Goal: Find specific page/section: Find specific page/section

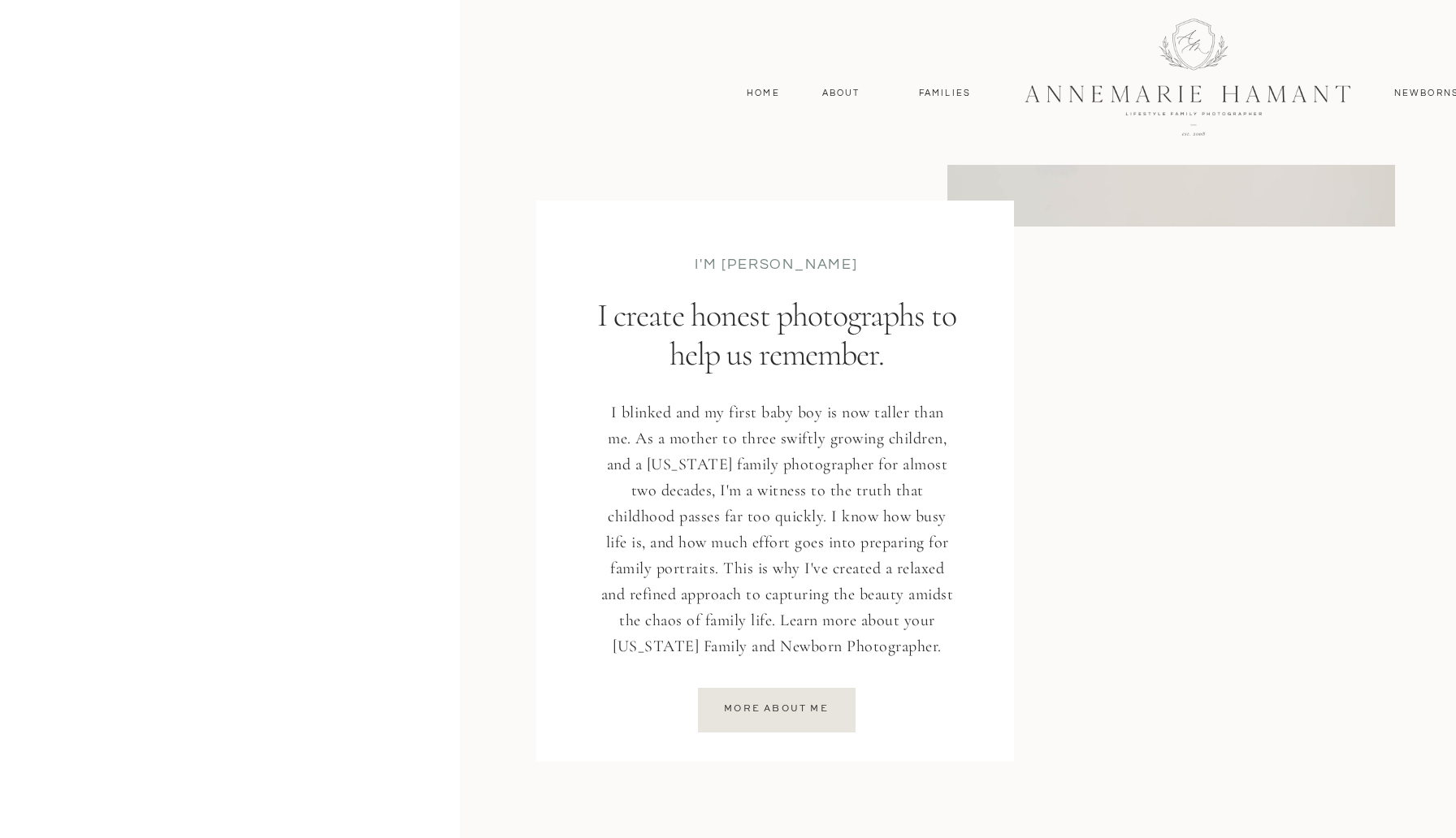
scroll to position [2016, 0]
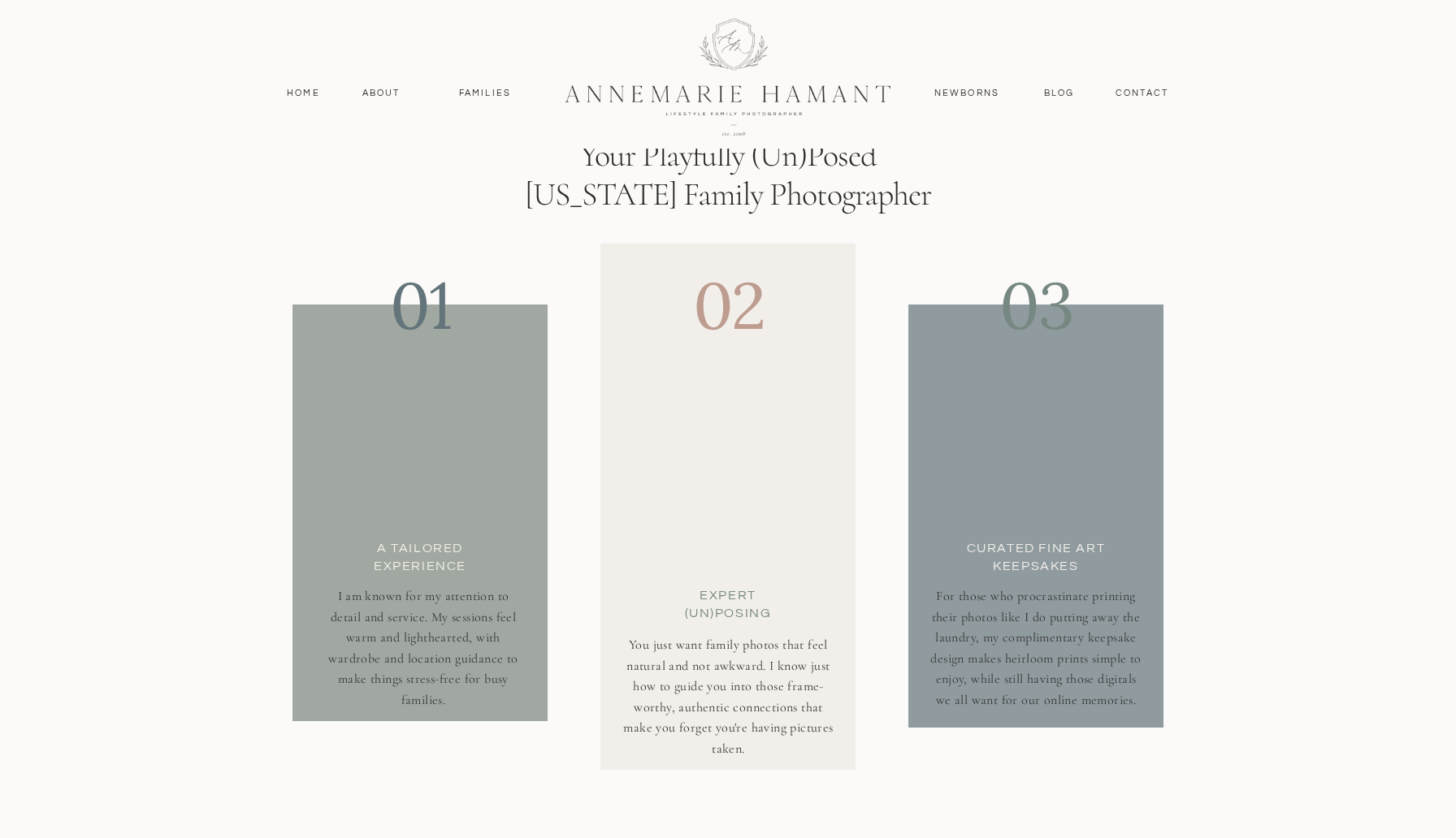
scroll to position [5390, 0]
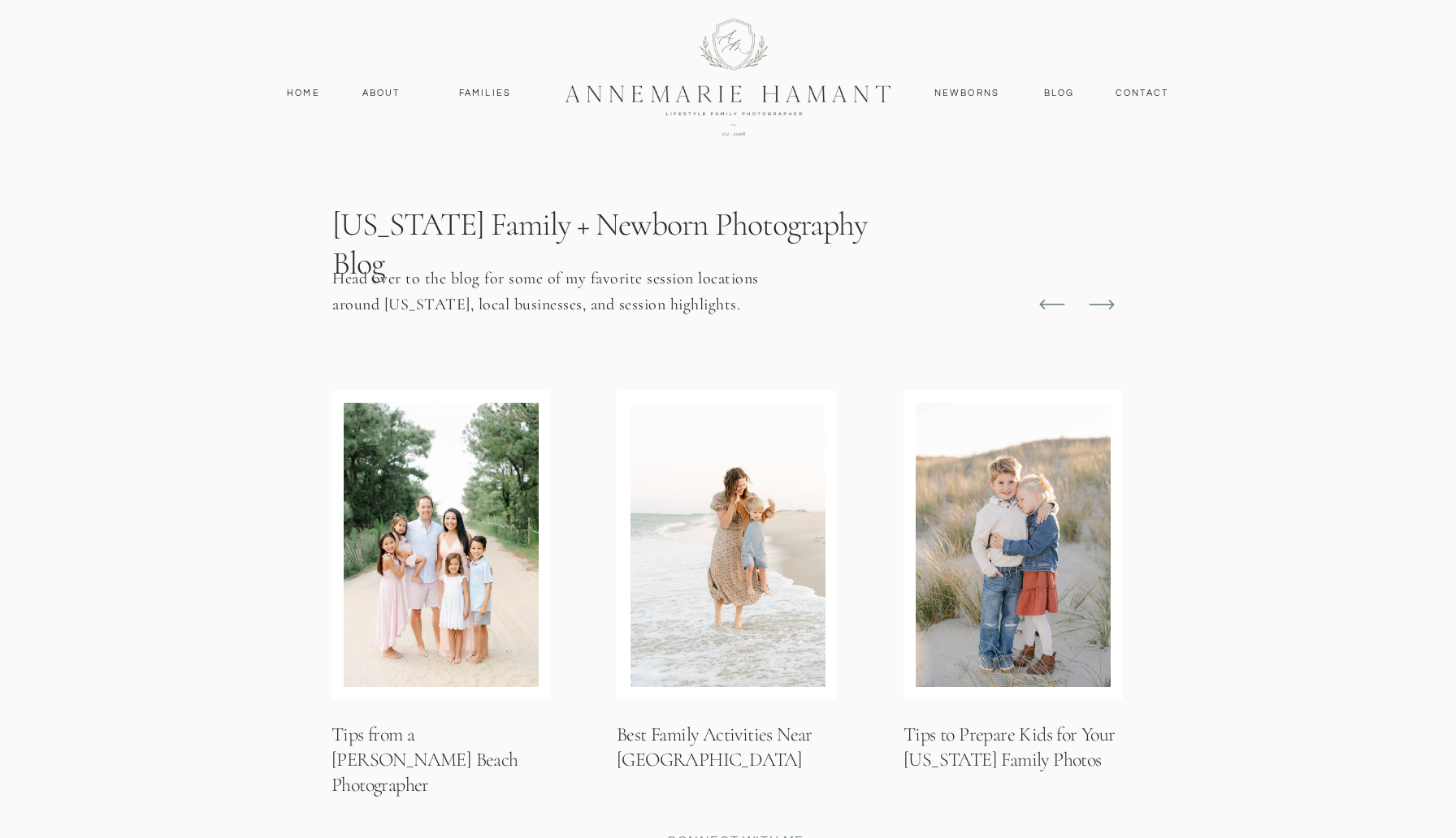
click at [1097, 307] on icon at bounding box center [1102, 305] width 31 height 31
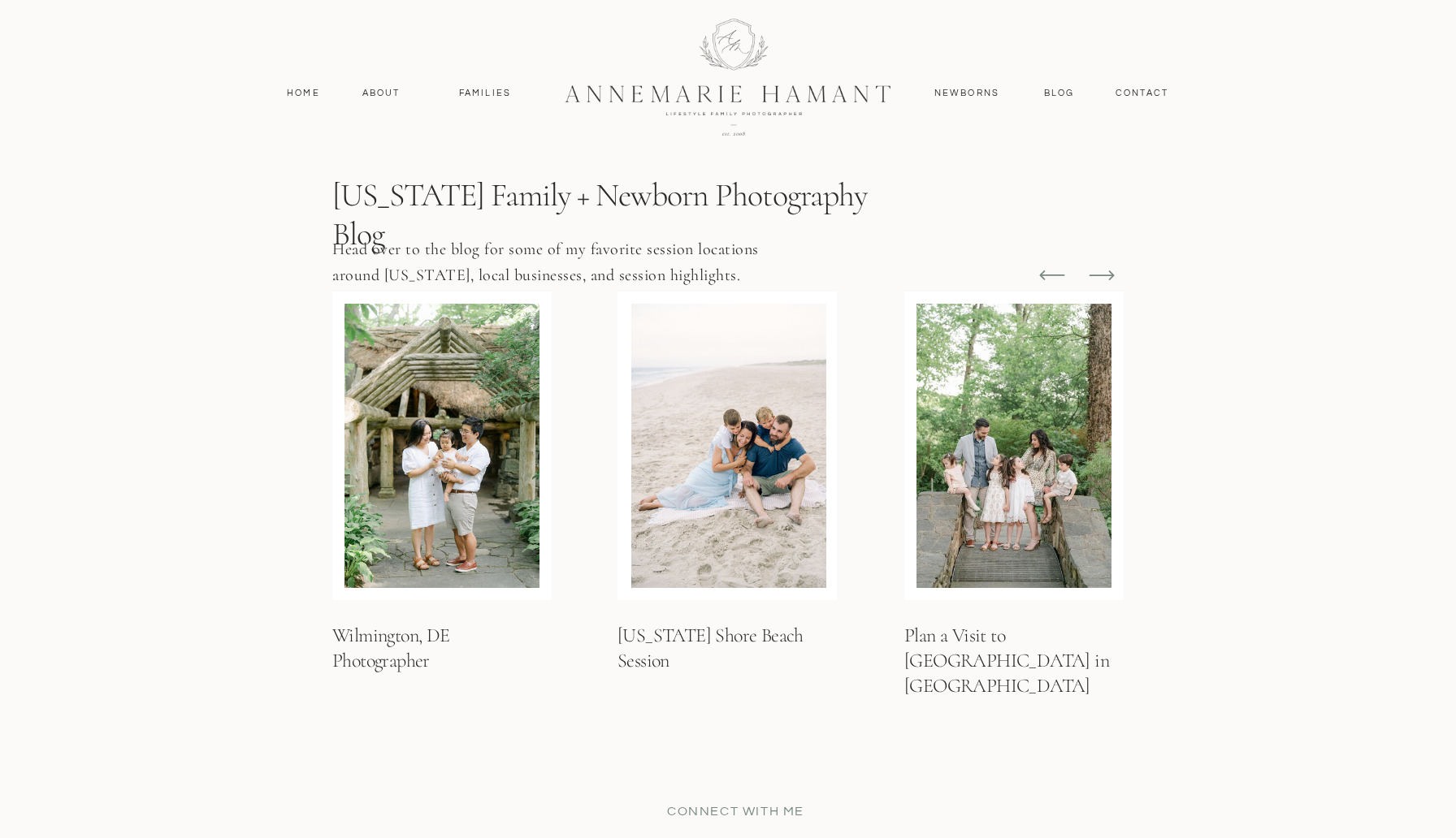
scroll to position [6079, 0]
click at [1099, 276] on icon at bounding box center [1102, 275] width 31 height 31
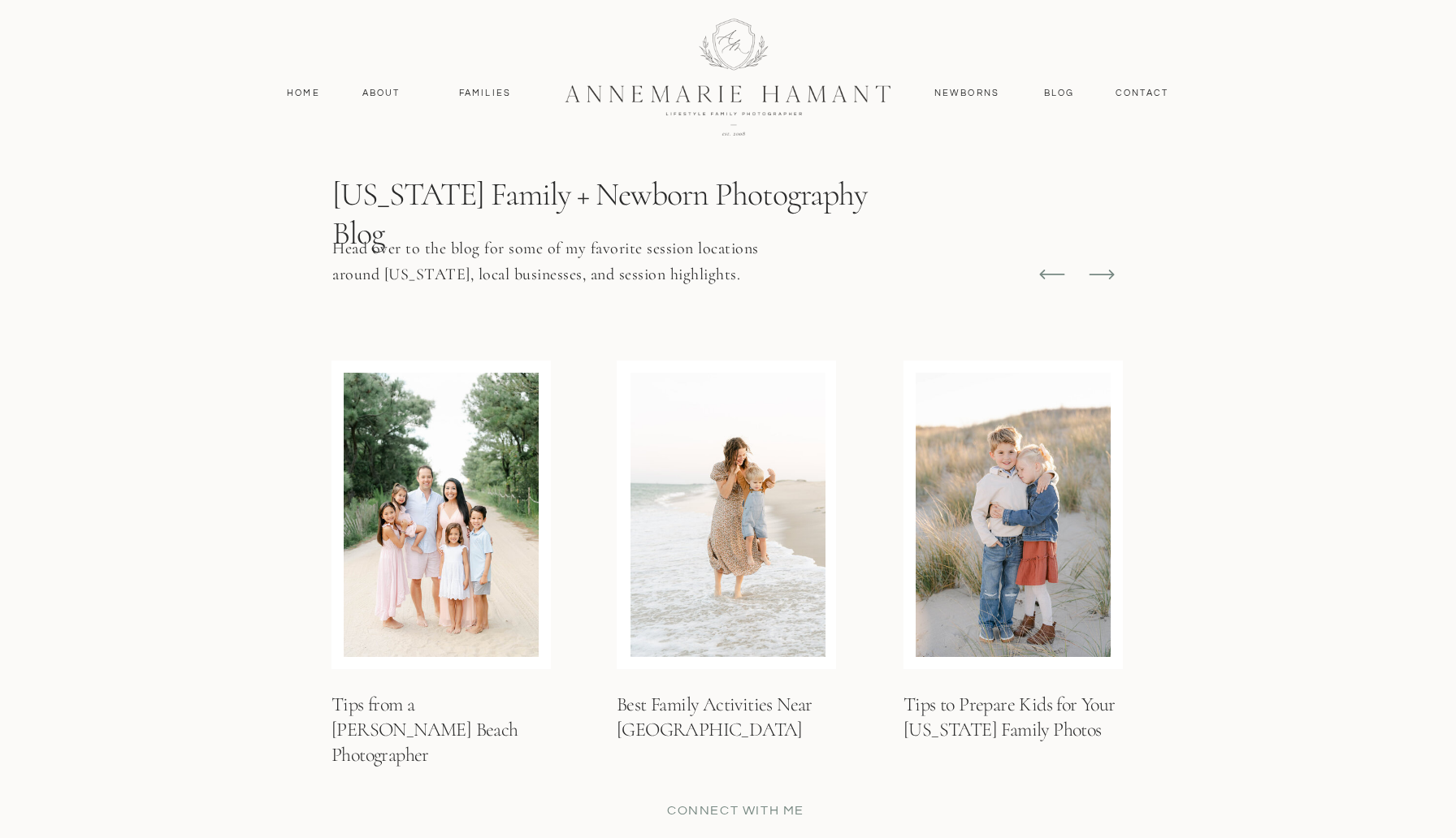
click at [1052, 279] on icon at bounding box center [1052, 275] width 31 height 31
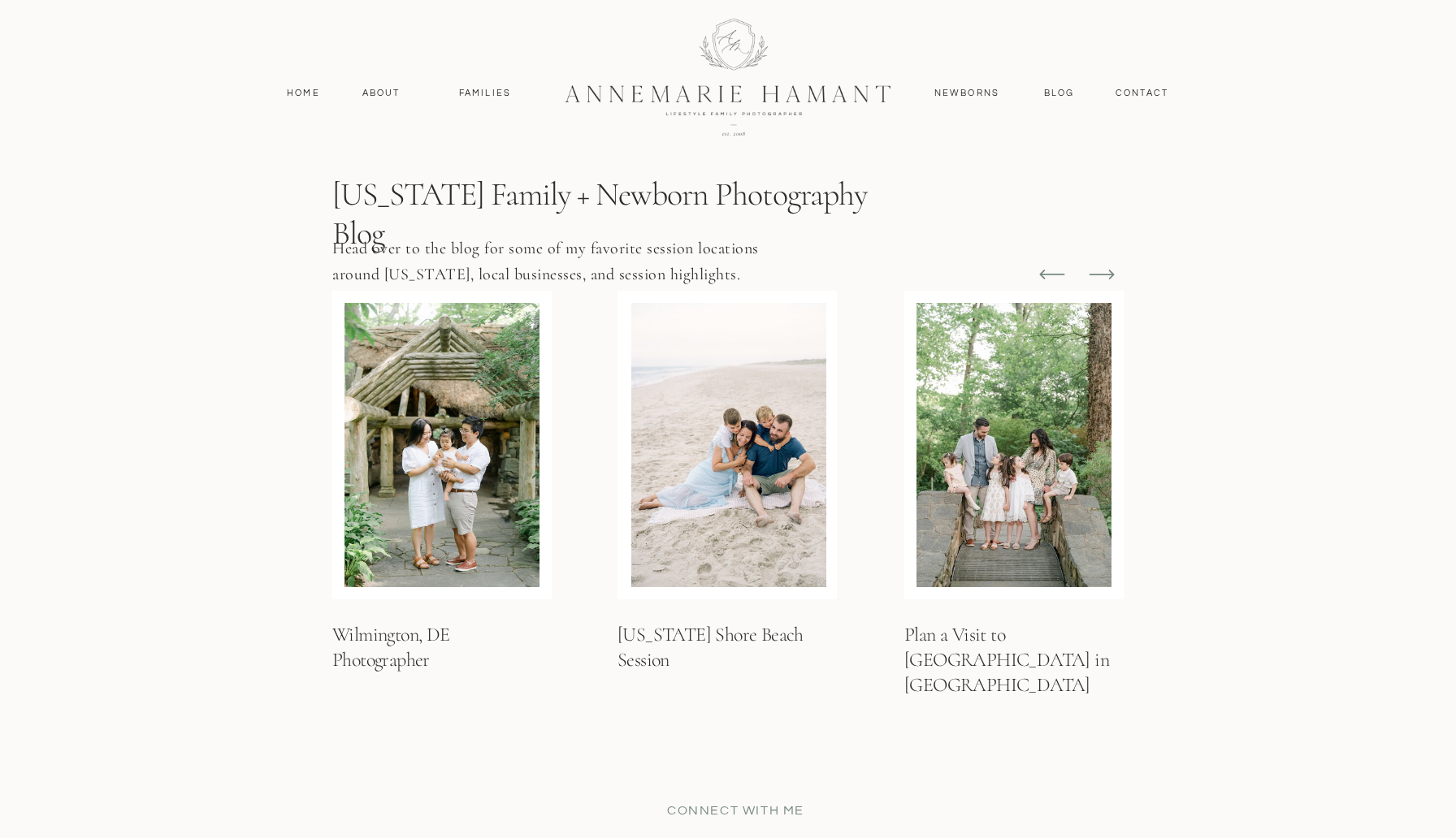
click at [1052, 272] on icon at bounding box center [1052, 275] width 31 height 31
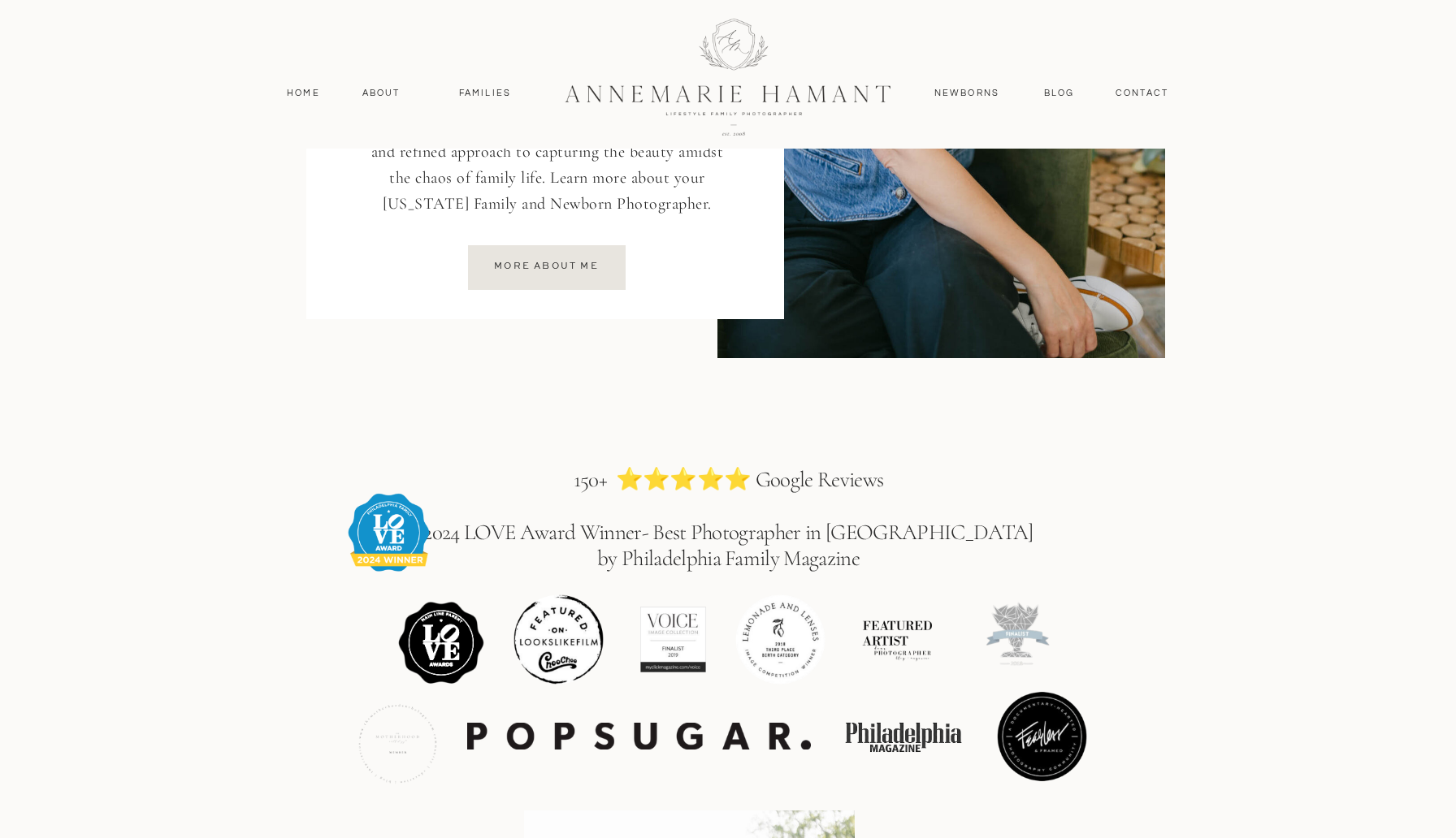
scroll to position [2239, 0]
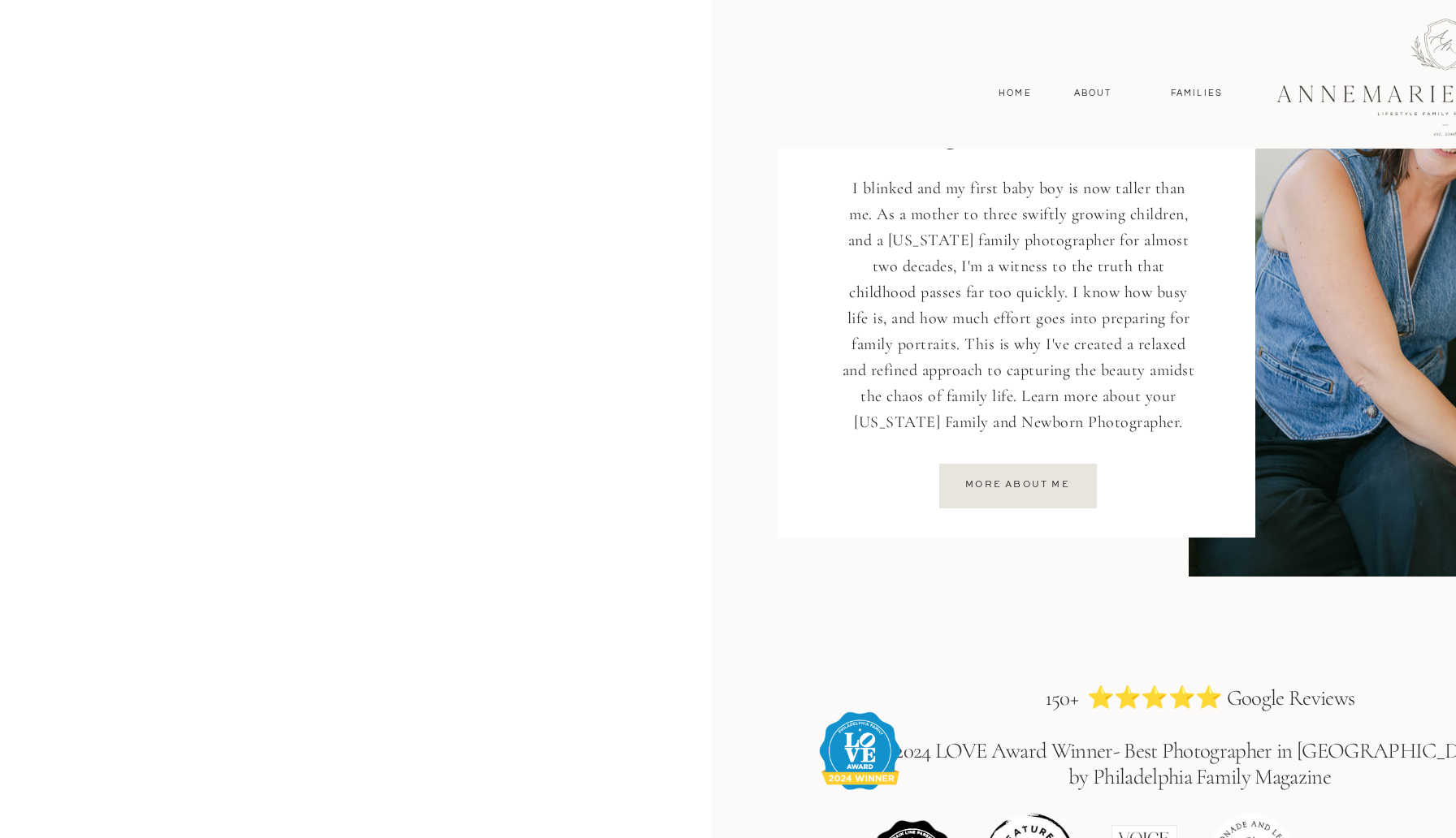
drag, startPoint x: 278, startPoint y: 295, endPoint x: 698, endPoint y: 279, distance: 420.3
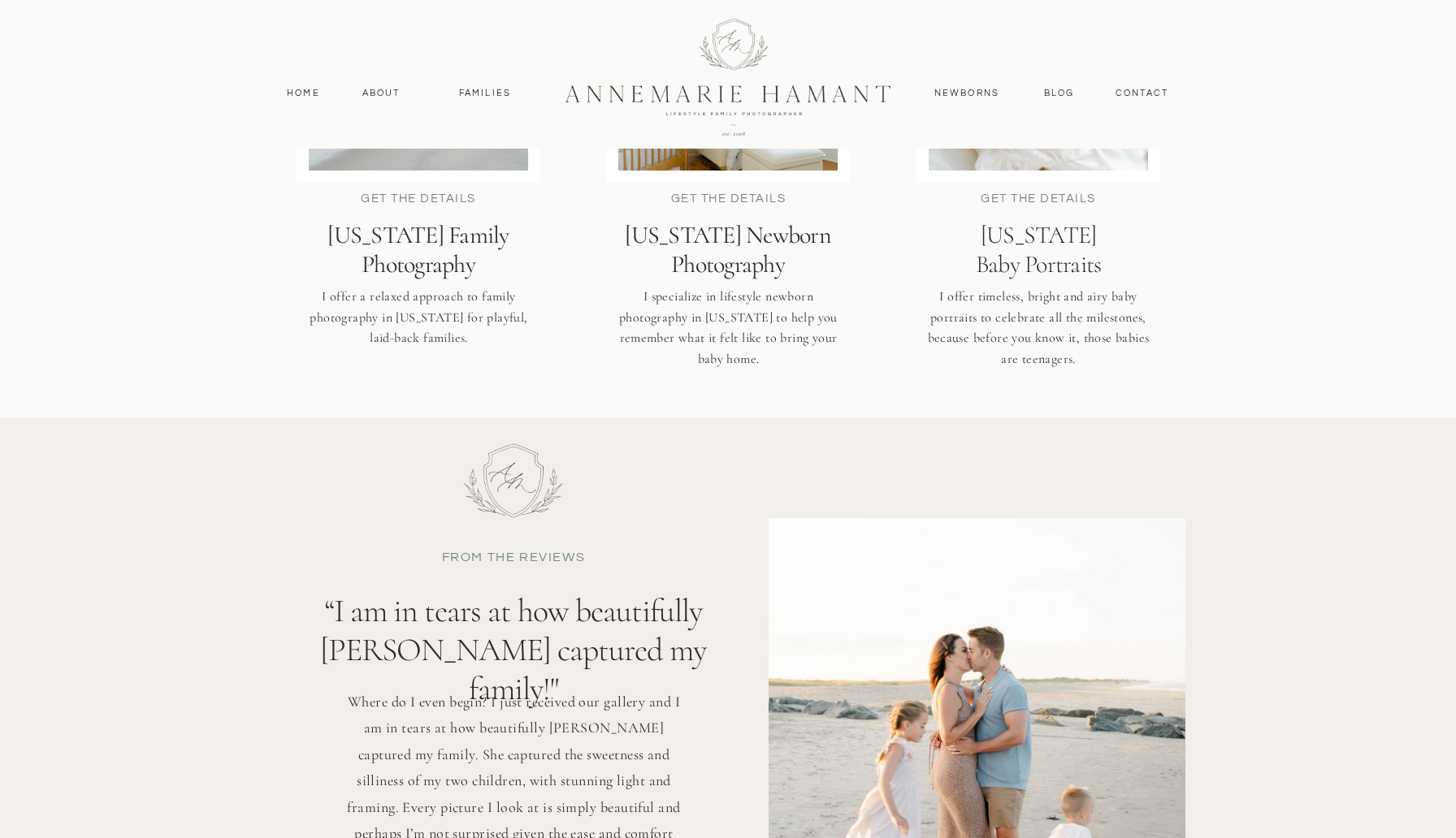
scroll to position [3935, 0]
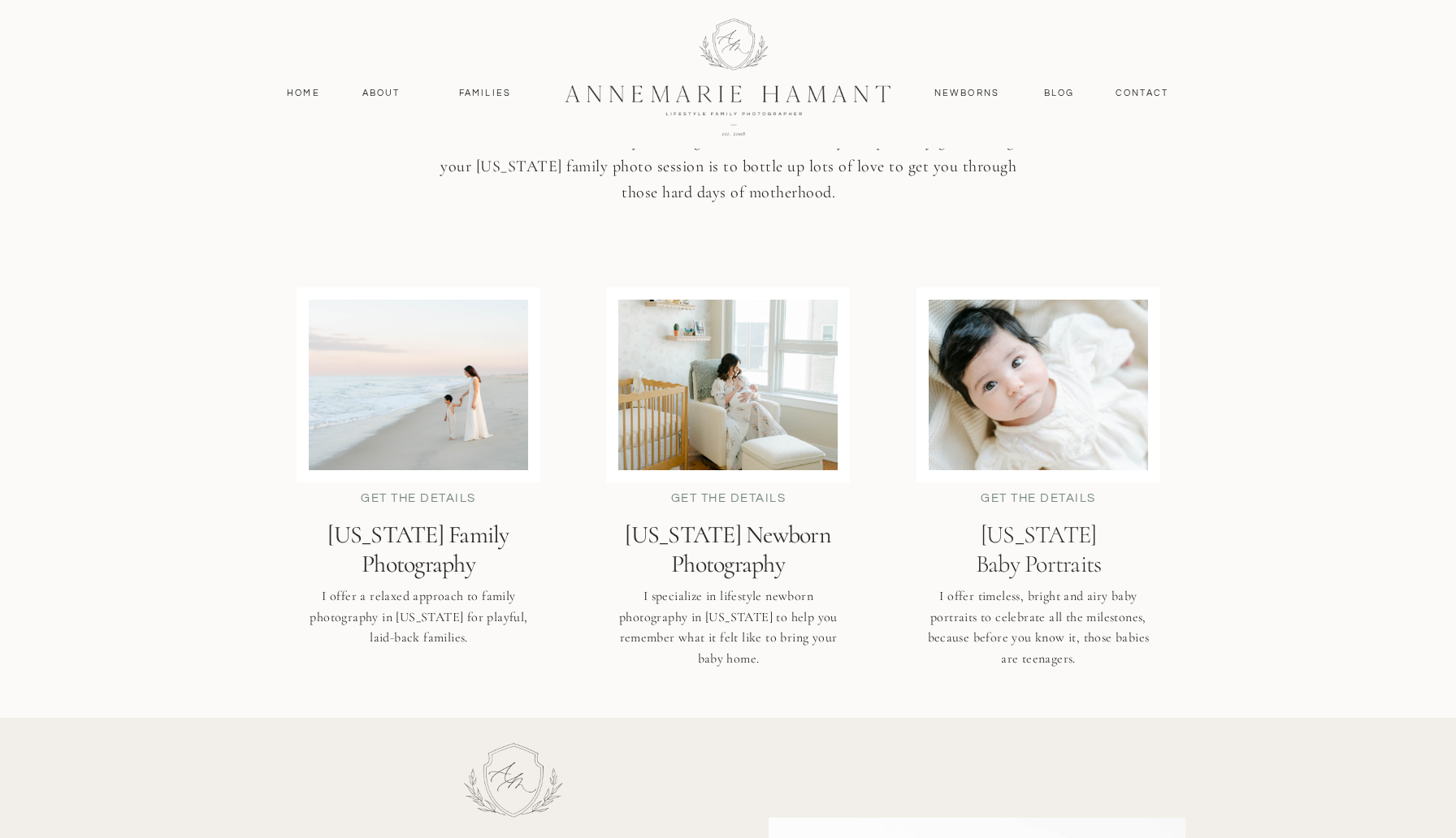
click at [760, 555] on h2 "[US_STATE] Newborn Photography" at bounding box center [728, 549] width 278 height 57
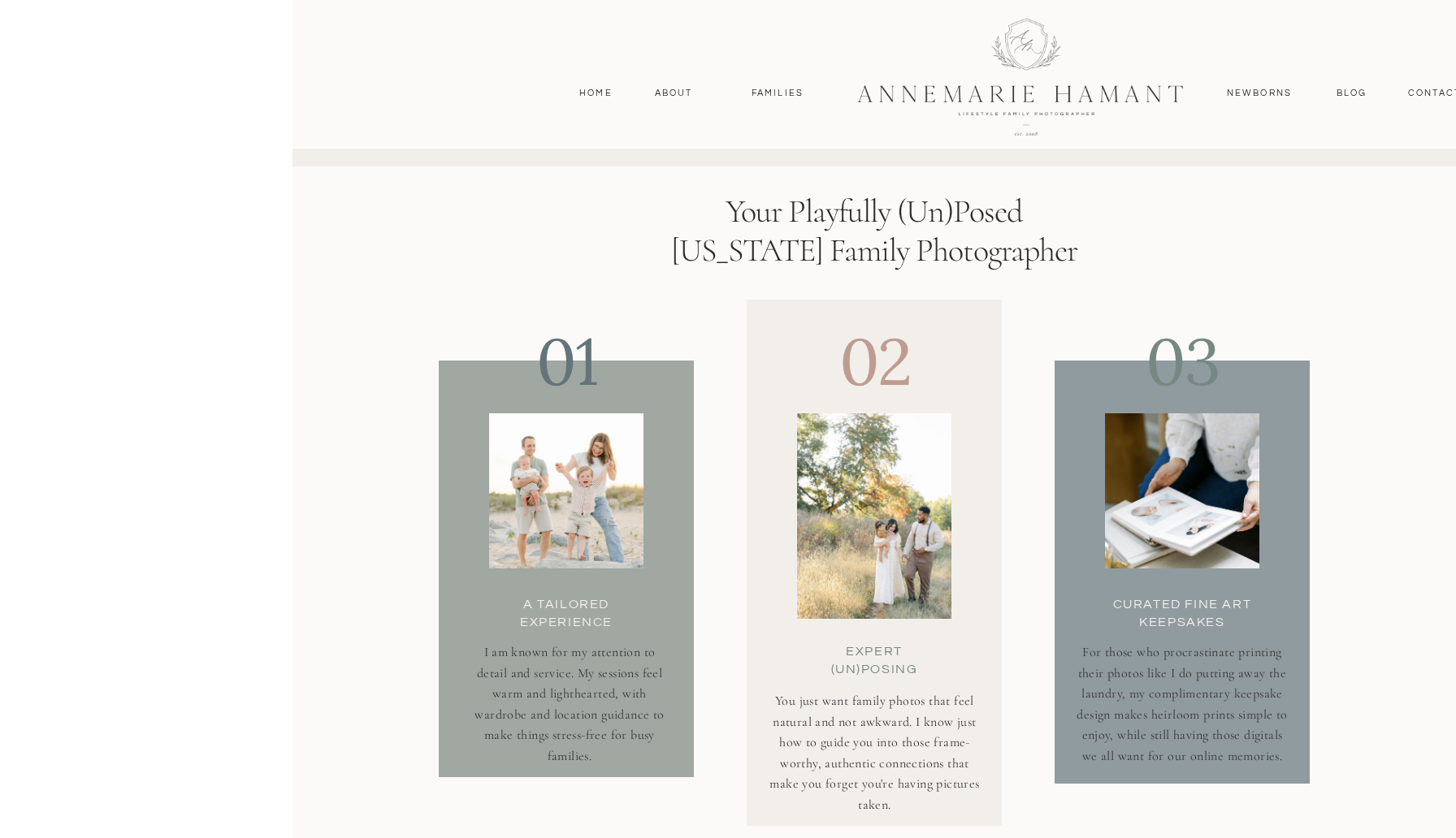
scroll to position [4927, 0]
